Goal: Information Seeking & Learning: Learn about a topic

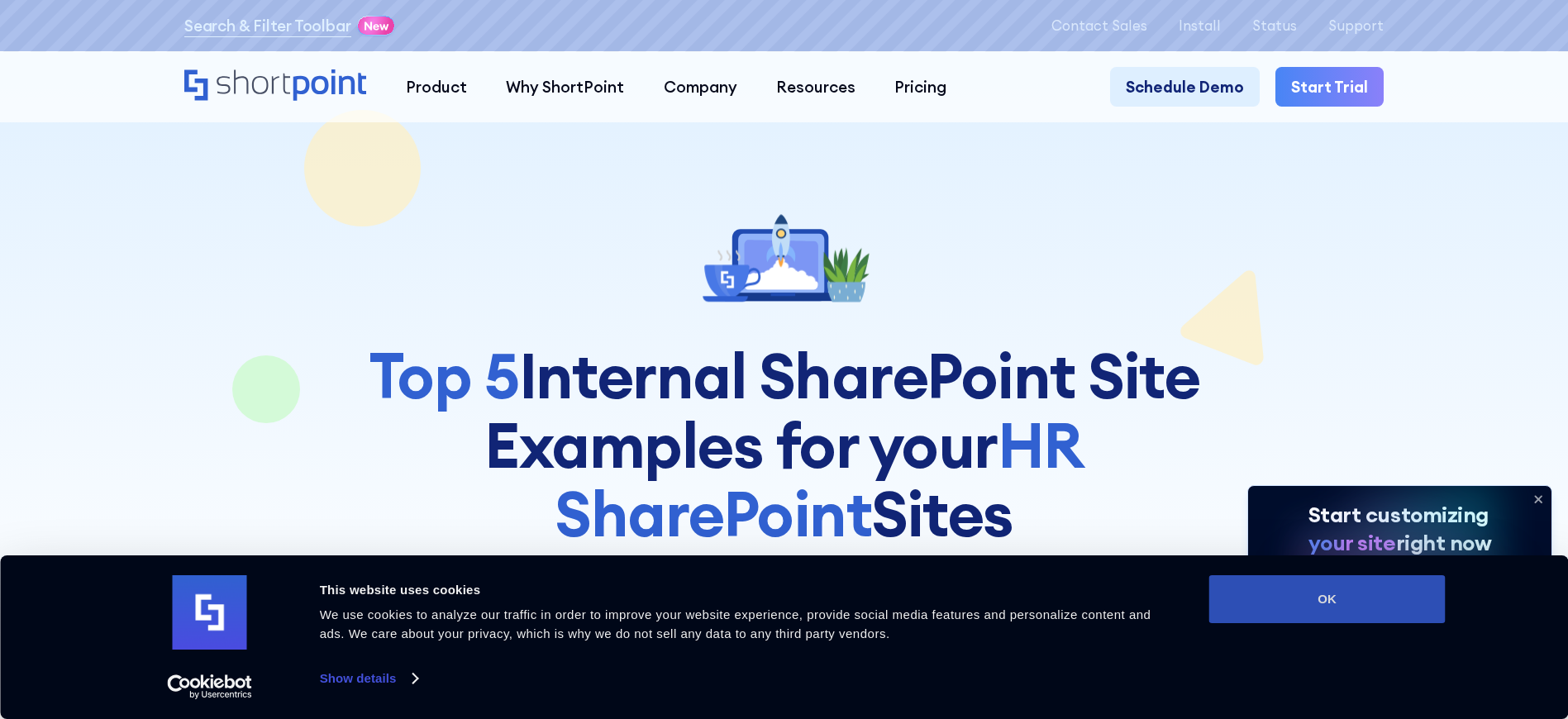
click at [1337, 598] on button "OK" at bounding box center [1326, 599] width 236 height 48
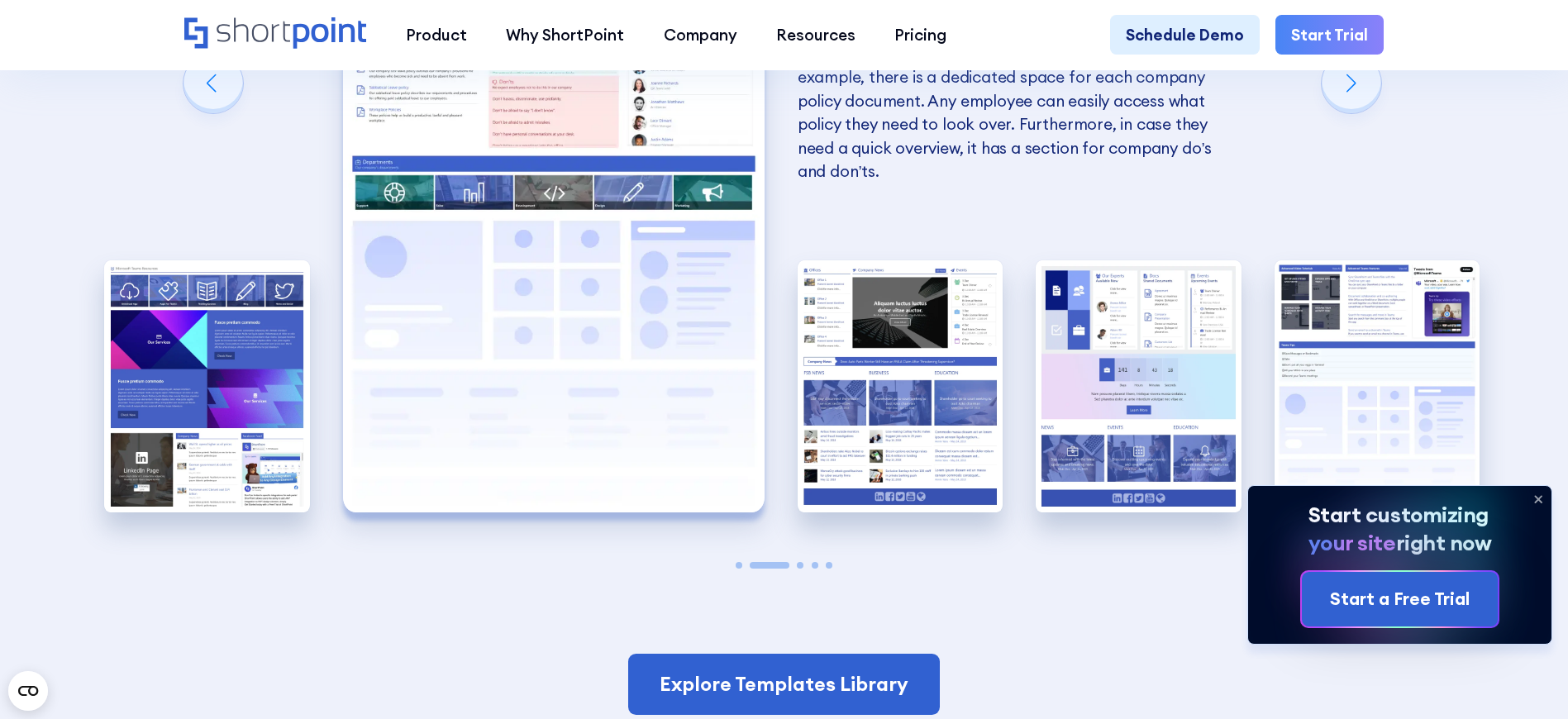
scroll to position [3923, 0]
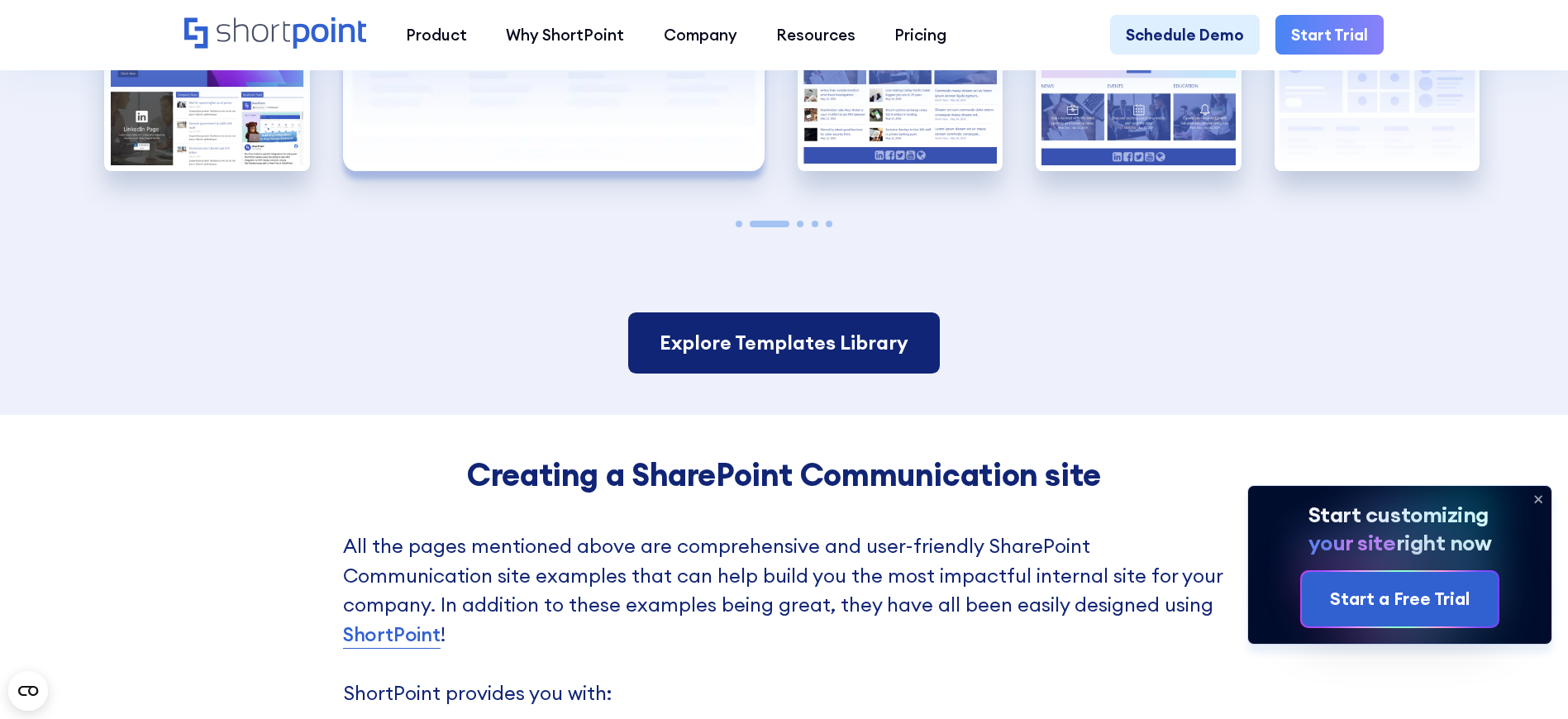
click at [823, 374] on link "Explore Templates Library" at bounding box center [784, 343] width 311 height 61
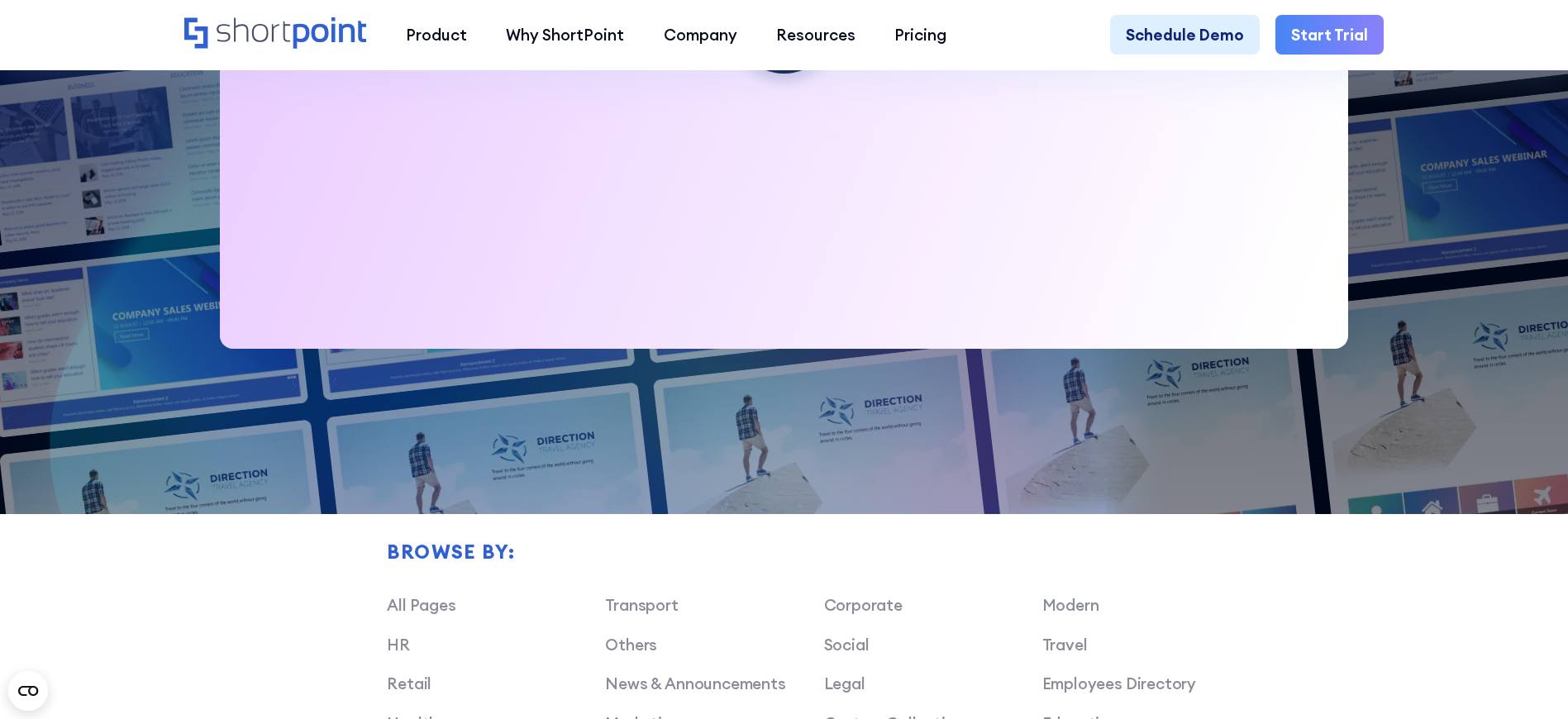
scroll to position [1228, 0]
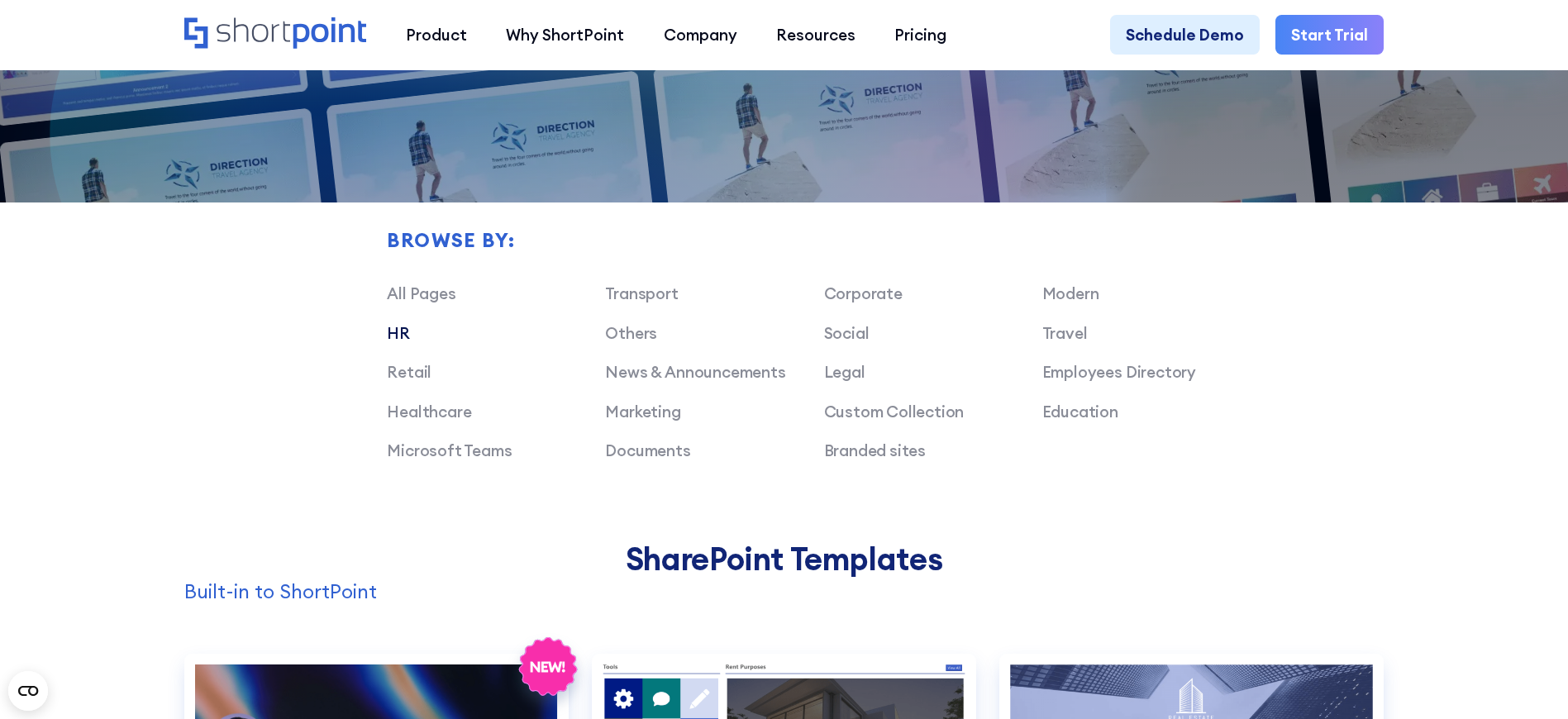
click at [404, 340] on link "HR" at bounding box center [398, 332] width 24 height 20
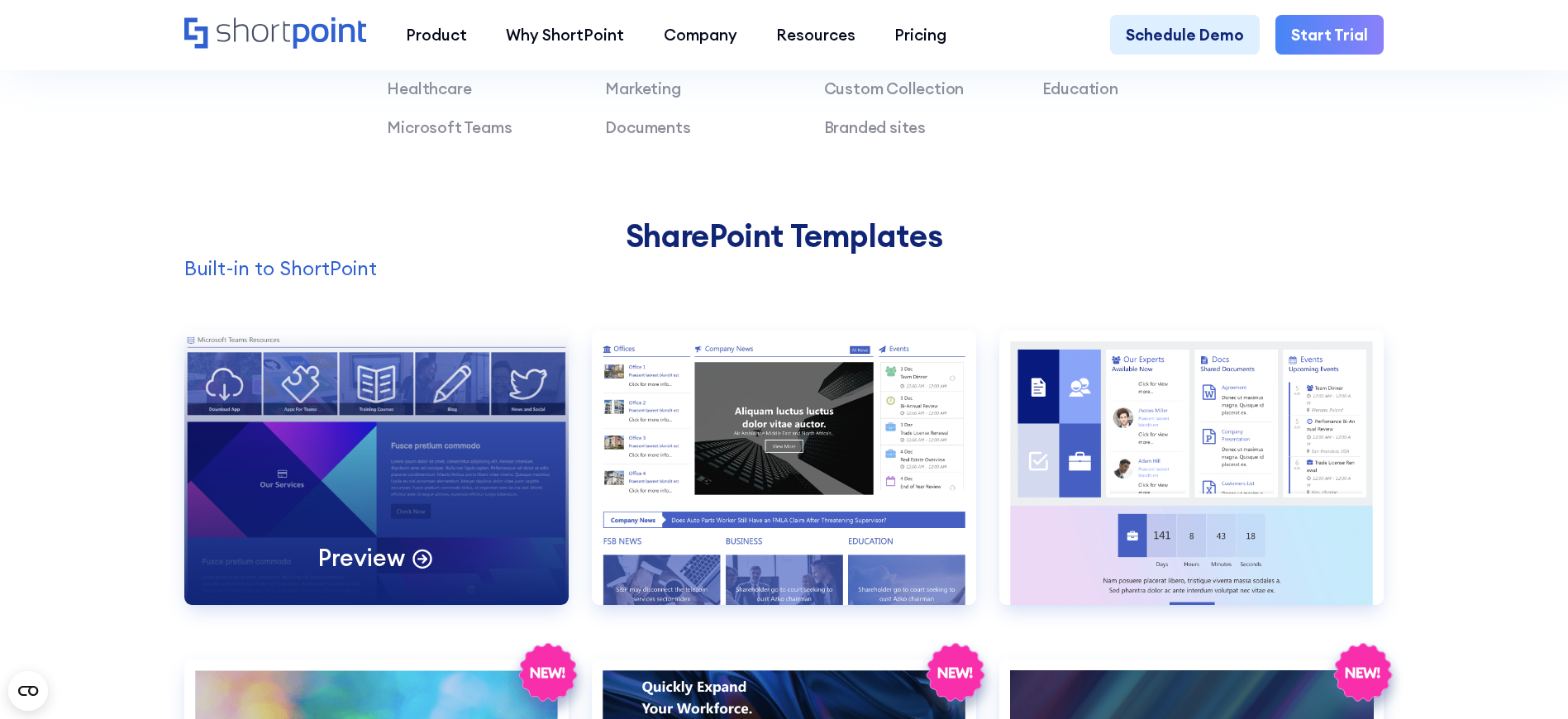
scroll to position [1703, 0]
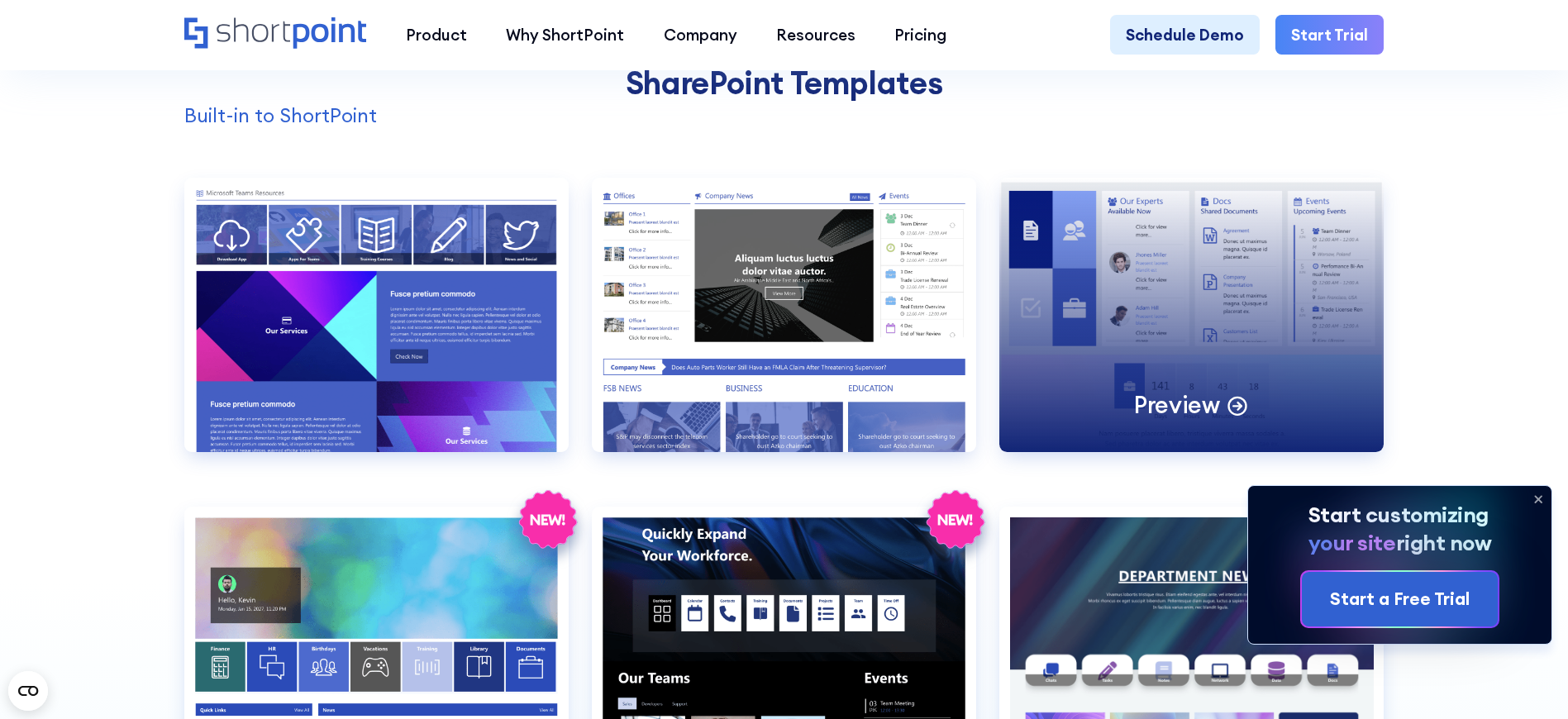
click at [1237, 416] on icon at bounding box center [1237, 404] width 24 height 24
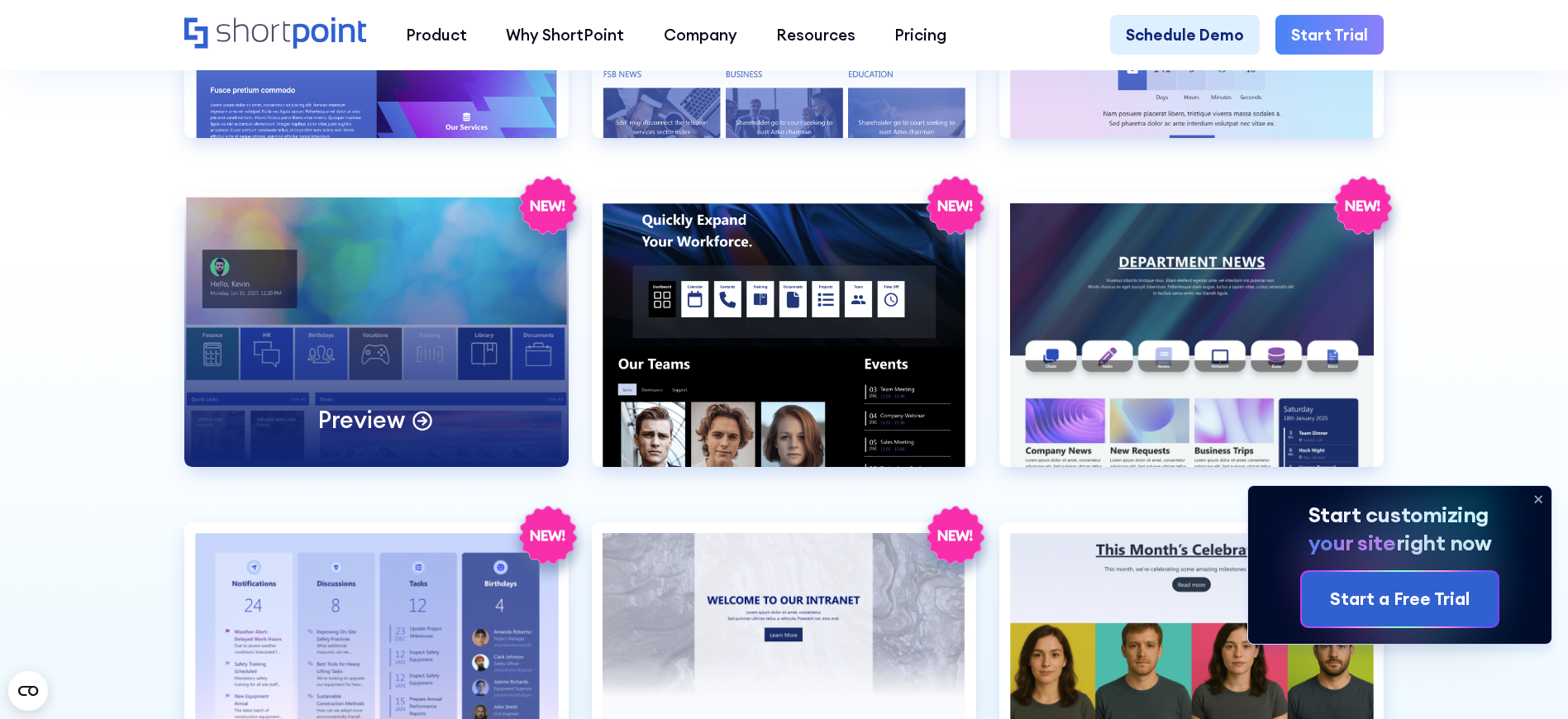
click at [418, 422] on icon at bounding box center [422, 422] width 8 height 0
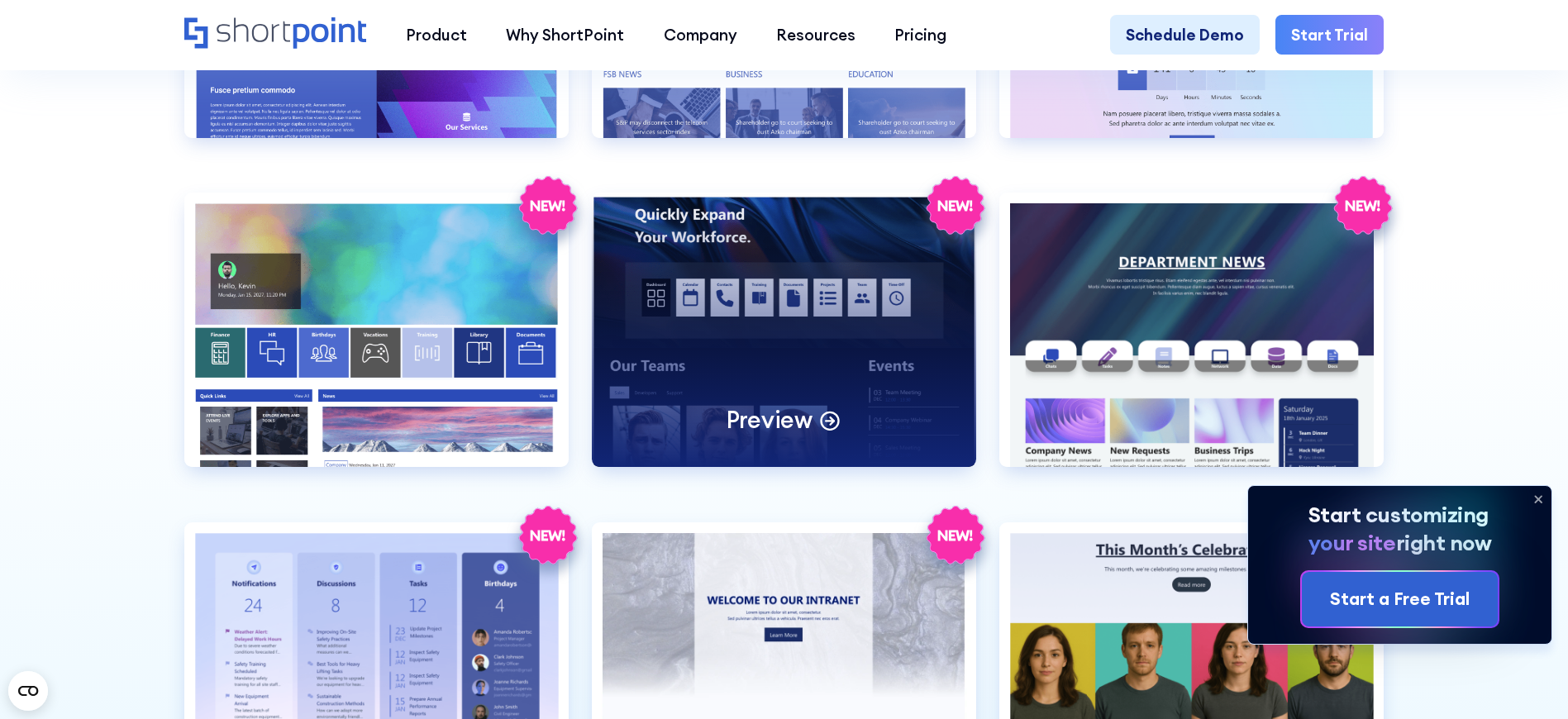
click at [776, 436] on p "Preview" at bounding box center [769, 420] width 86 height 30
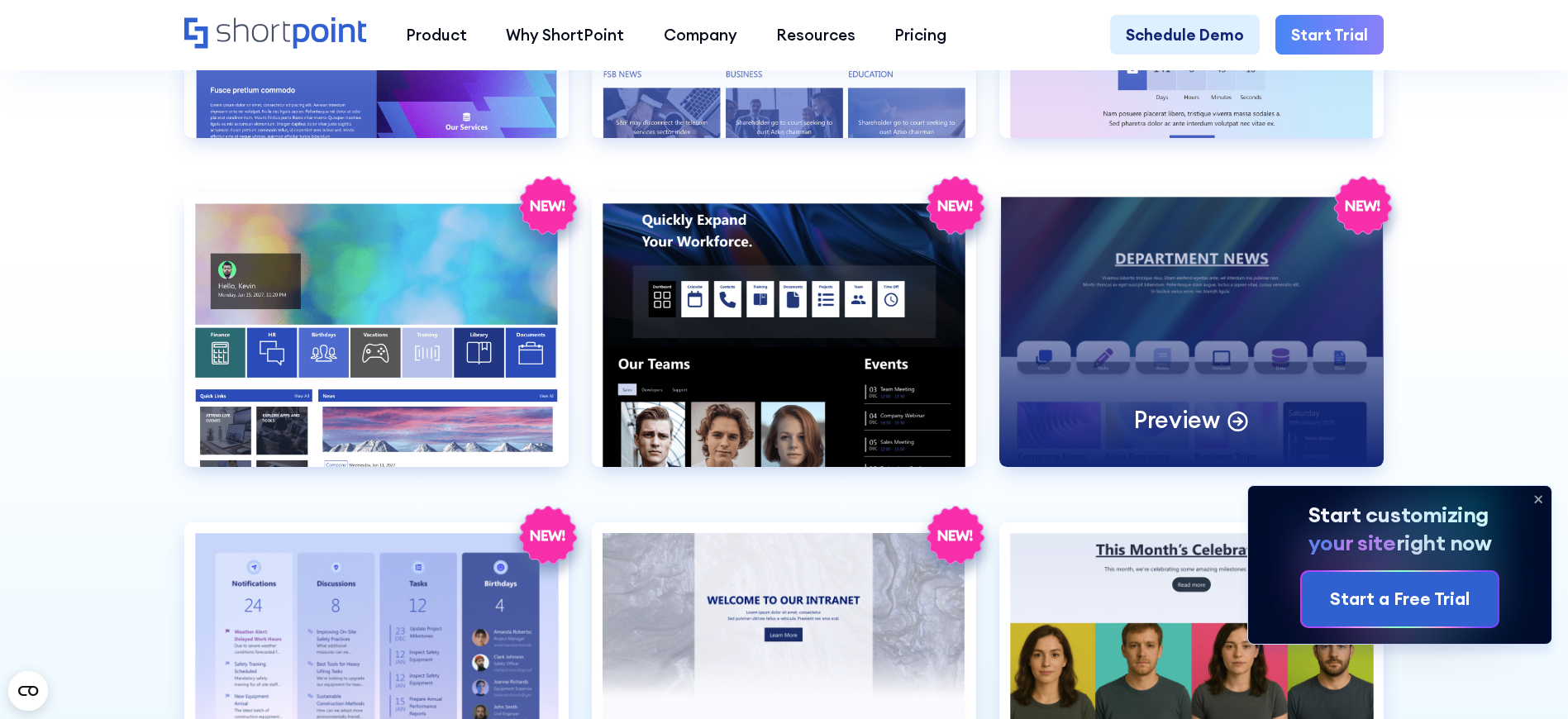
click at [1183, 436] on p "Preview" at bounding box center [1176, 420] width 86 height 30
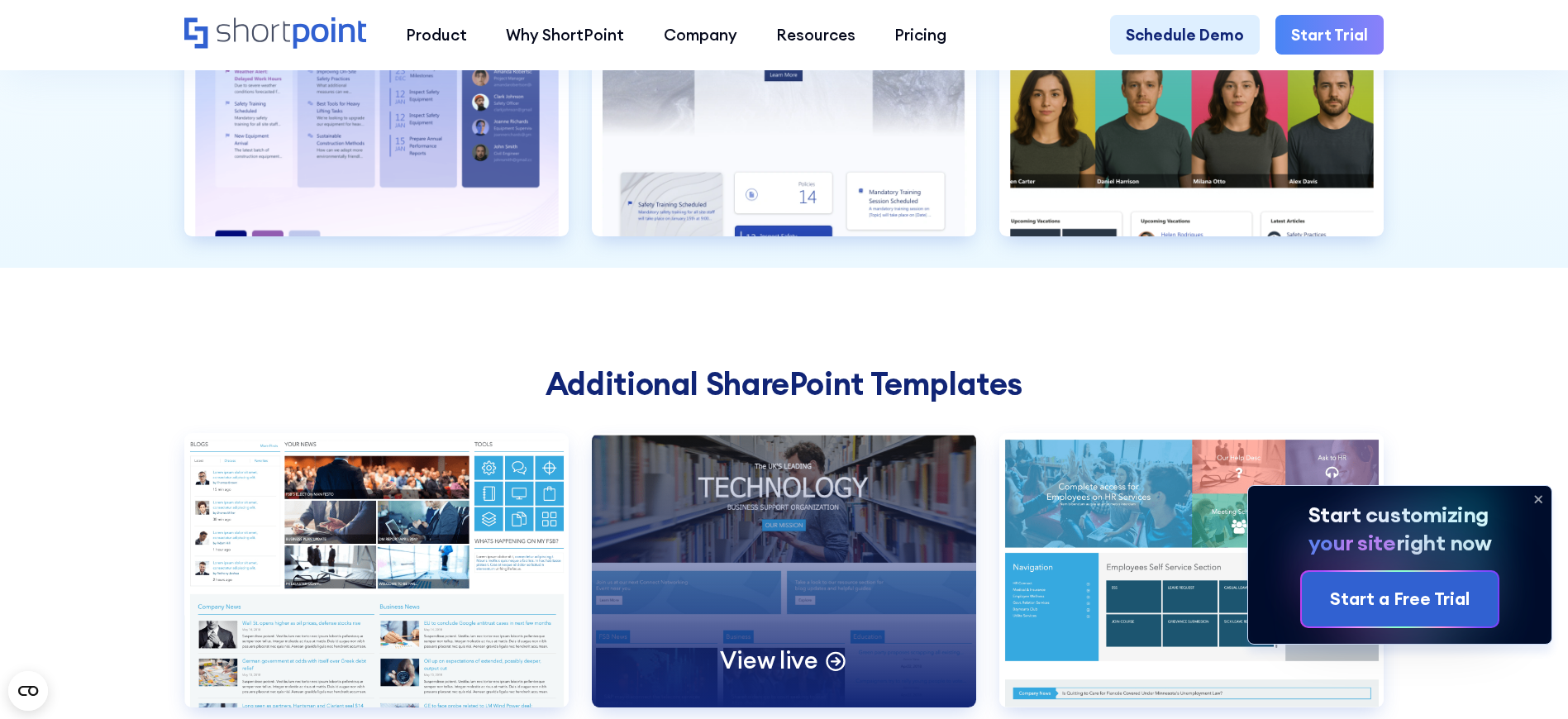
scroll to position [2901, 0]
